Goal: Navigation & Orientation: Find specific page/section

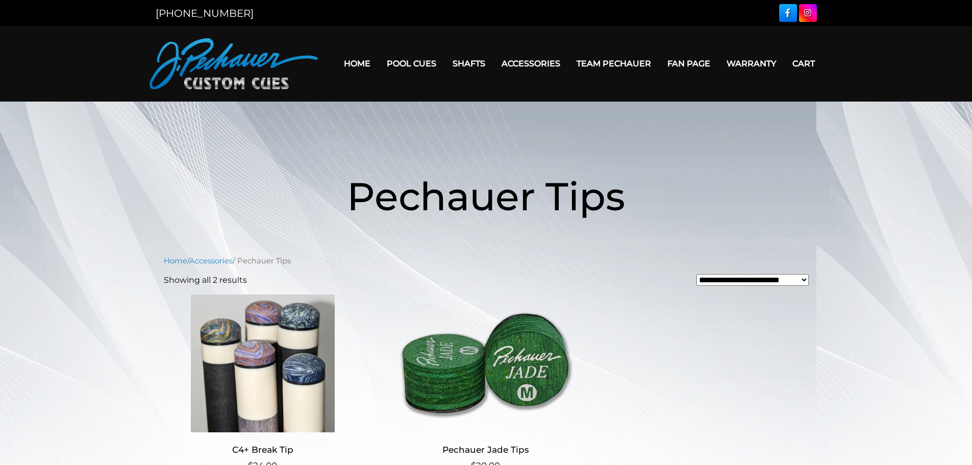
click at [369, 62] on link "Home" at bounding box center [357, 63] width 43 height 26
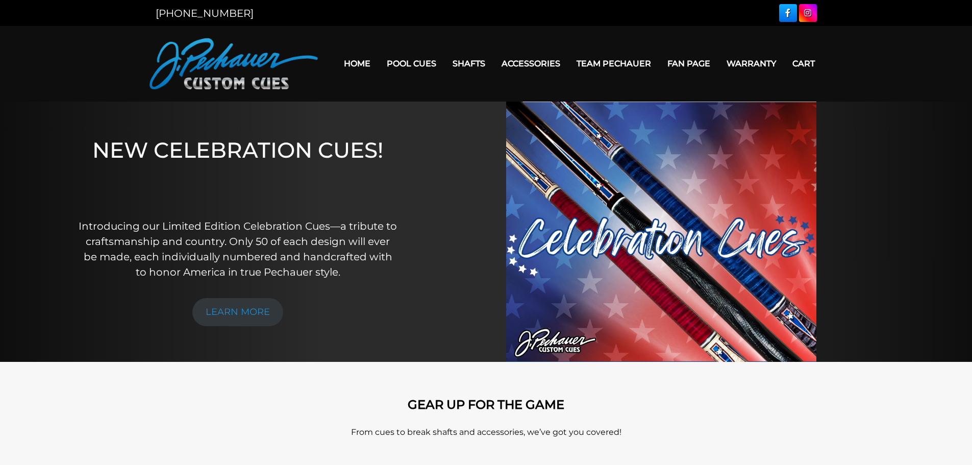
click at [754, 61] on link "Warranty" at bounding box center [751, 63] width 66 height 26
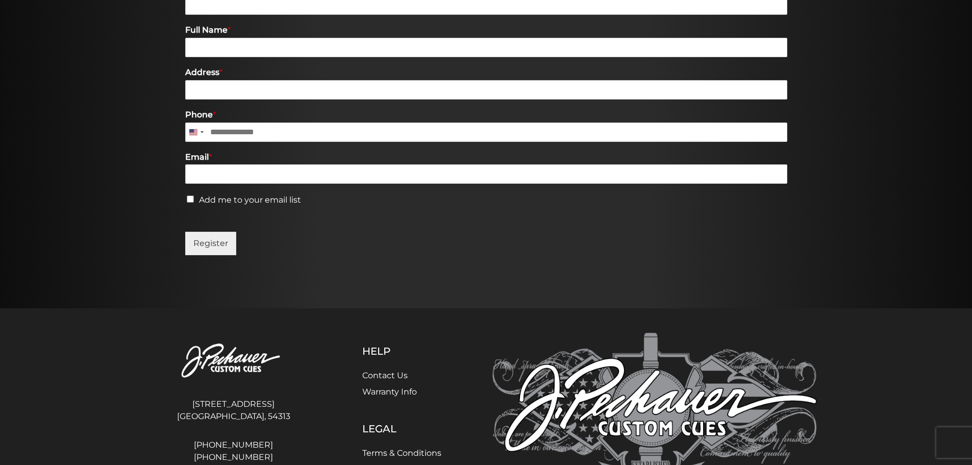
scroll to position [599, 0]
